Goal: Find contact information: Obtain details needed to contact an individual or organization

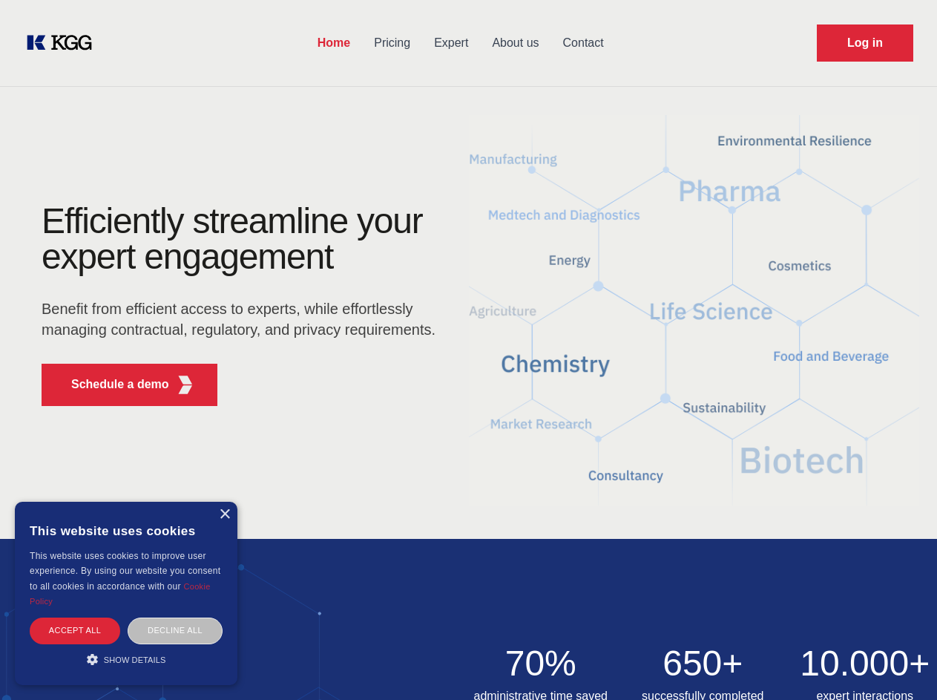
click at [468, 350] on div "Efficiently streamline your expert engagement Benefit from efficient access to …" at bounding box center [243, 310] width 451 height 214
click at [111, 384] on p "Schedule a demo" at bounding box center [120, 385] width 98 height 18
click at [224, 514] on div "× This website uses cookies This website uses cookies to improve user experienc…" at bounding box center [126, 593] width 223 height 183
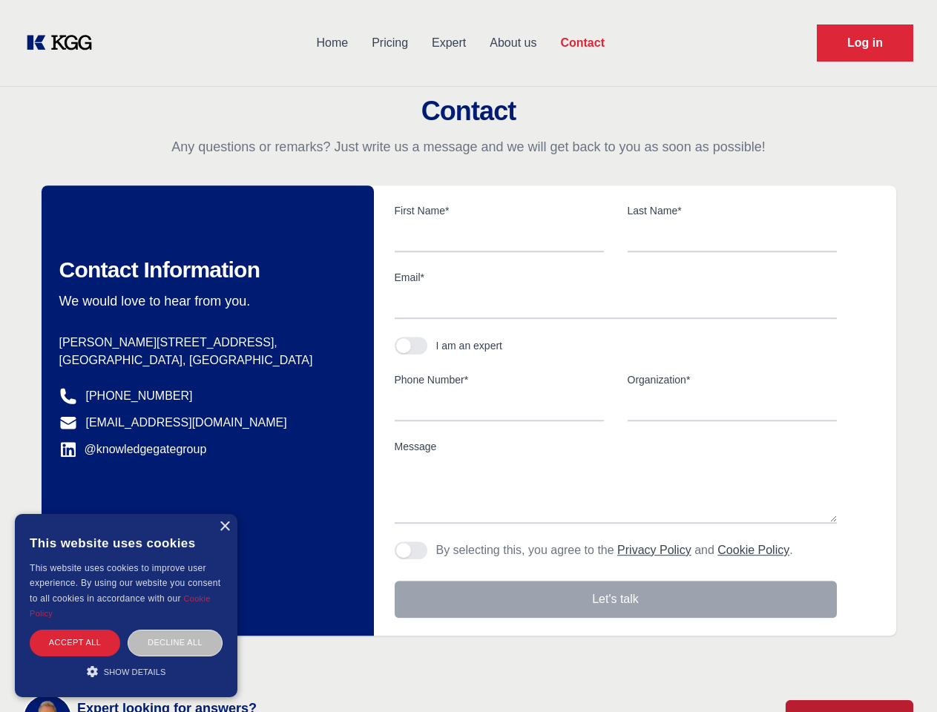
click at [75, 630] on div "Accept all" at bounding box center [75, 643] width 91 height 26
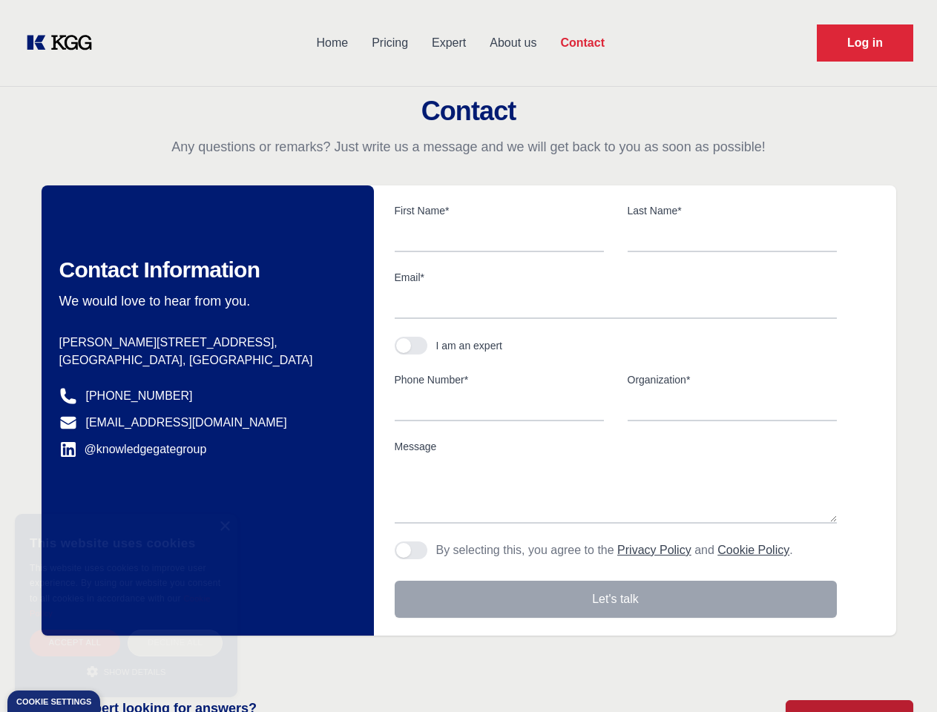
click at [175, 630] on body "Home Pricing Expert About us Contact Log in Contact Any questions or remarks? J…" at bounding box center [468, 652] width 937 height 1305
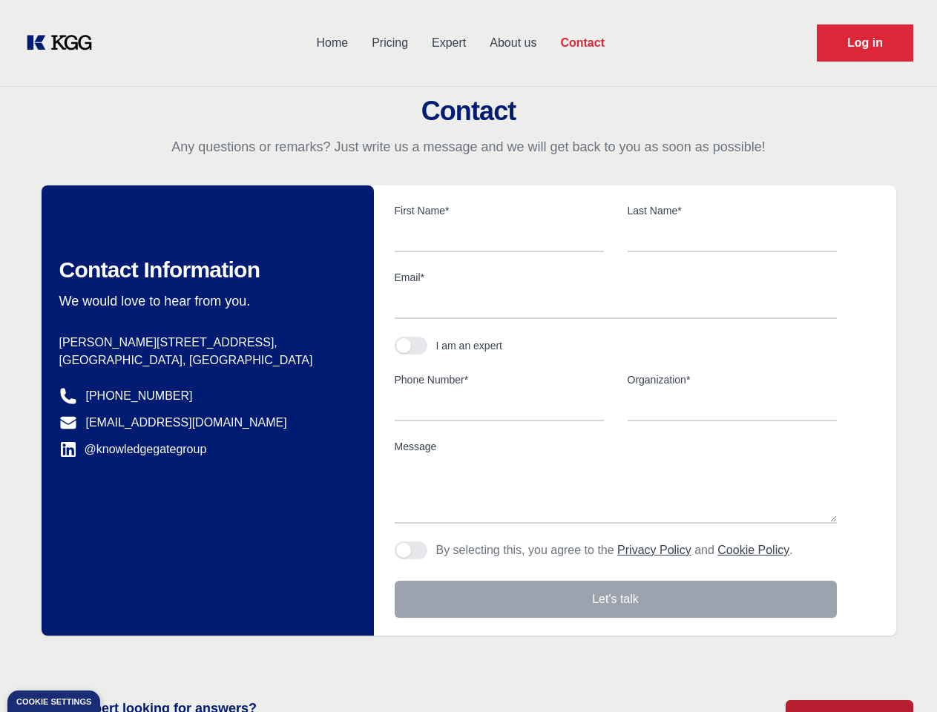
click at [126, 659] on main "Contact Any questions or remarks? Just write us a message and we will get back …" at bounding box center [468, 386] width 937 height 773
